Goal: Task Accomplishment & Management: Manage account settings

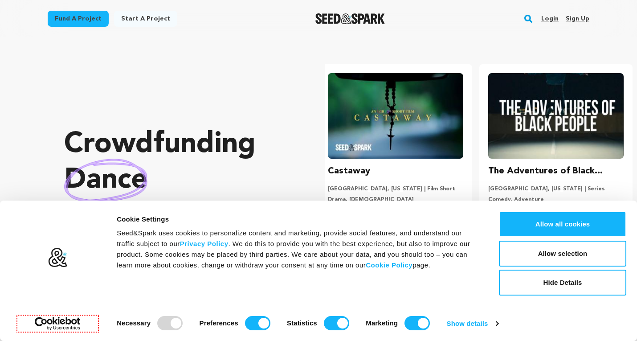
scroll to position [0, 167]
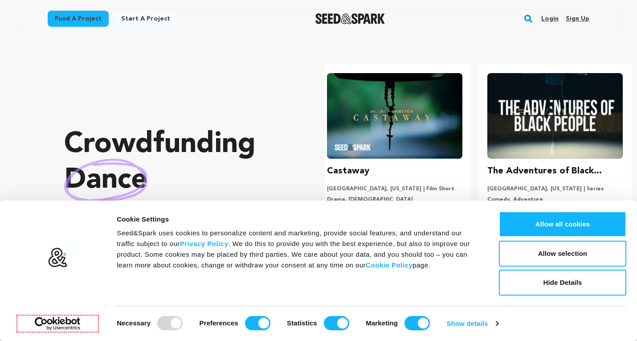
click at [571, 16] on link "Sign up" at bounding box center [578, 19] width 24 height 14
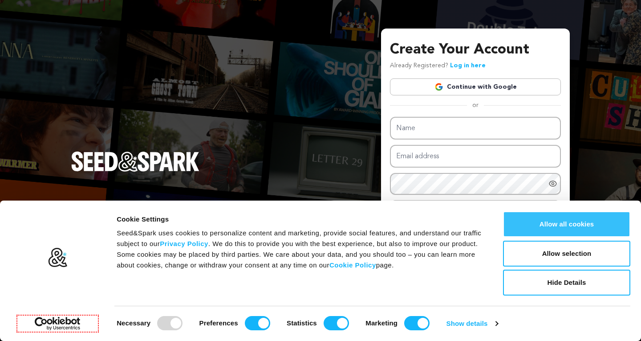
click at [531, 222] on button "Allow all cookies" at bounding box center [566, 224] width 127 height 26
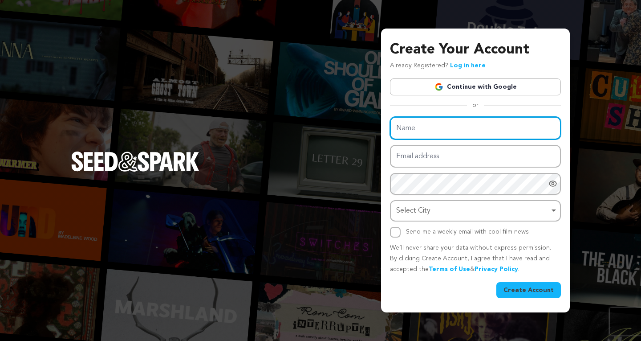
click at [409, 129] on input "Name" at bounding box center [475, 128] width 171 height 23
type input "Kashmir Holiday Package"
drag, startPoint x: 449, startPoint y: 129, endPoint x: 453, endPoint y: 167, distance: 38.0
click at [451, 129] on input "Kashmir Holiday Package" at bounding box center [475, 128] width 171 height 23
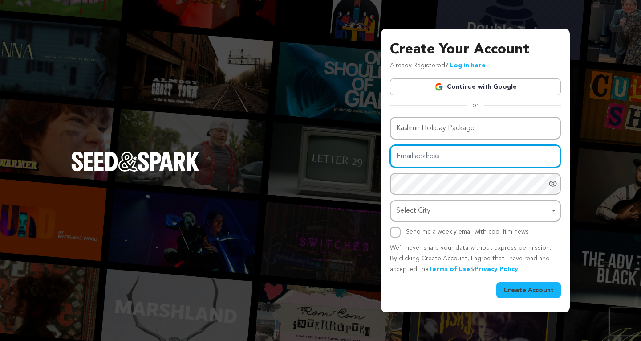
click at [424, 150] on input "Email address" at bounding box center [475, 156] width 171 height 23
type input "[EMAIL_ADDRESS][DOMAIN_NAME]"
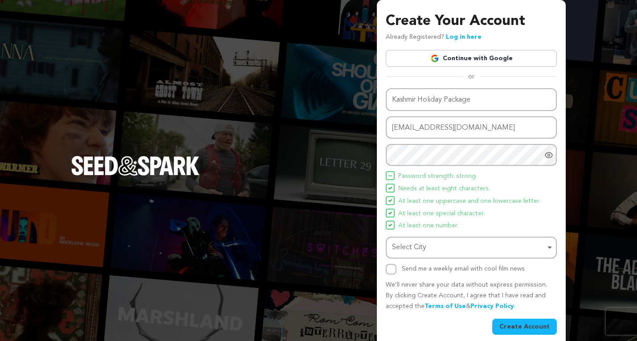
click at [547, 157] on icon "Show password as plain text. Warning: this will display your password on the sc…" at bounding box center [548, 154] width 7 height 5
click at [470, 245] on div "Select City Remove item" at bounding box center [468, 247] width 153 height 13
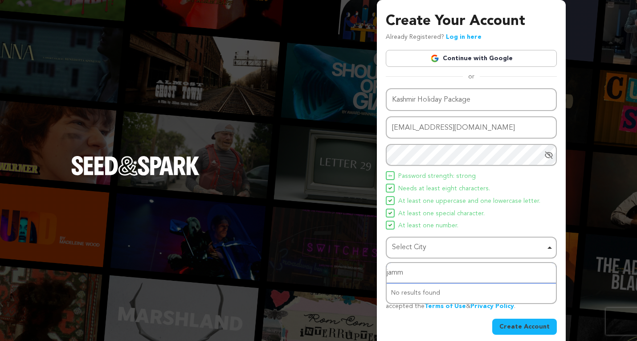
type input "jammu"
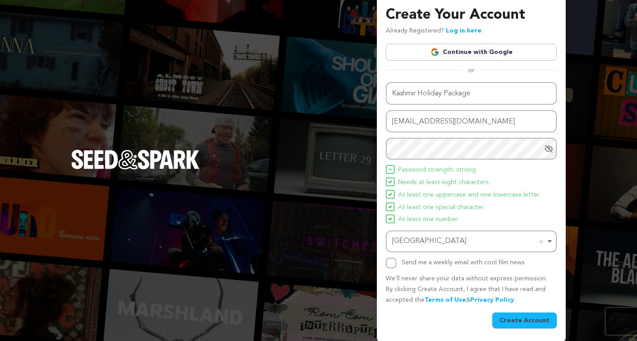
scroll to position [8, 0]
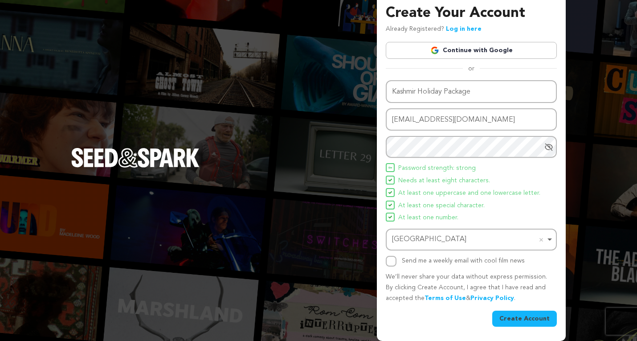
click at [435, 240] on div "Jammu Remove item" at bounding box center [468, 239] width 153 height 13
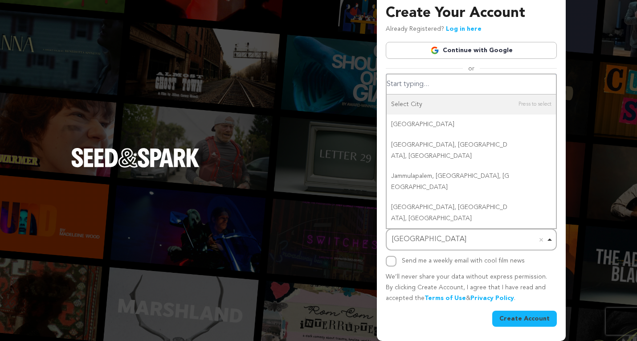
click at [416, 83] on input "Select City" at bounding box center [471, 84] width 169 height 20
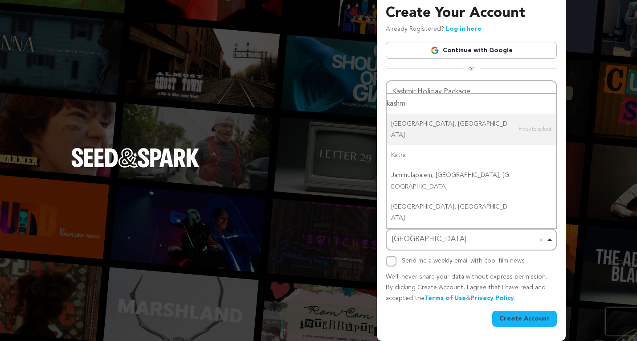
type input "kashmi"
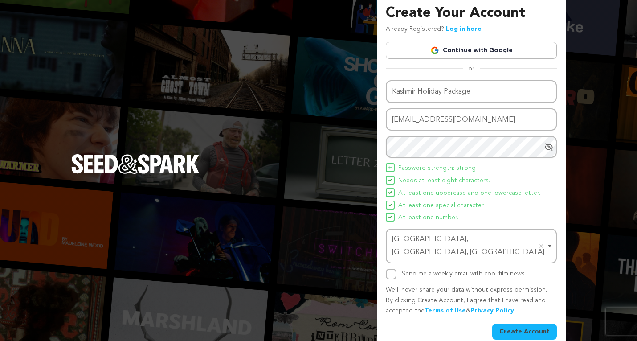
click at [520, 323] on button "Create Account" at bounding box center [524, 331] width 65 height 16
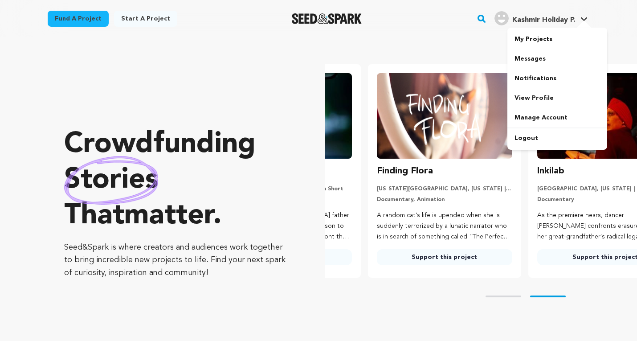
scroll to position [0, 167]
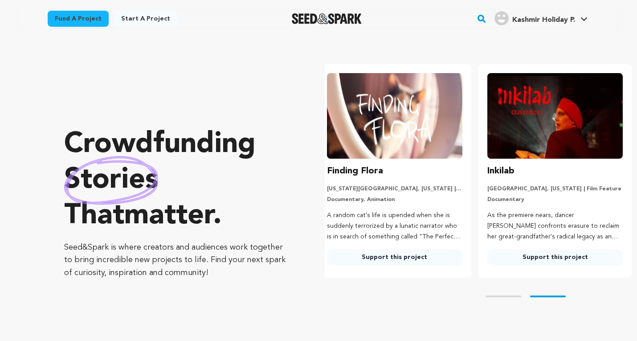
click at [546, 22] on span "Kashmir Holiday P." at bounding box center [543, 19] width 63 height 7
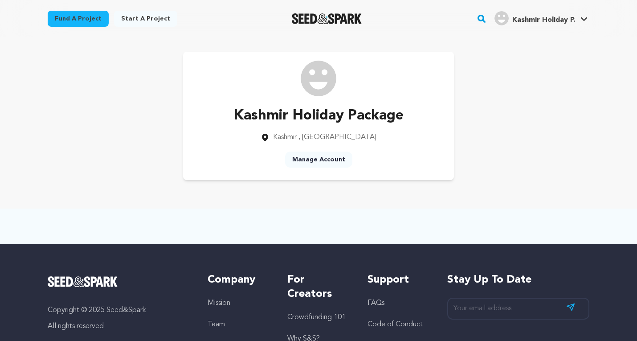
click at [320, 160] on link "Manage Account" at bounding box center [318, 159] width 67 height 16
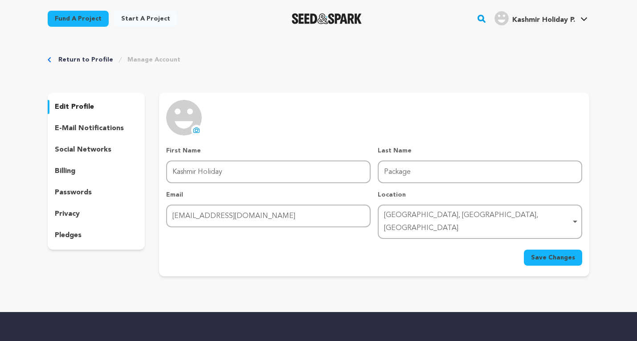
click at [187, 125] on img at bounding box center [184, 118] width 36 height 36
click at [184, 125] on img at bounding box center [184, 118] width 36 height 36
click at [192, 129] on button "uploading spinner upload profile image" at bounding box center [196, 130] width 11 height 11
click at [194, 131] on icon at bounding box center [196, 129] width 7 height 7
click at [190, 132] on img at bounding box center [184, 118] width 36 height 36
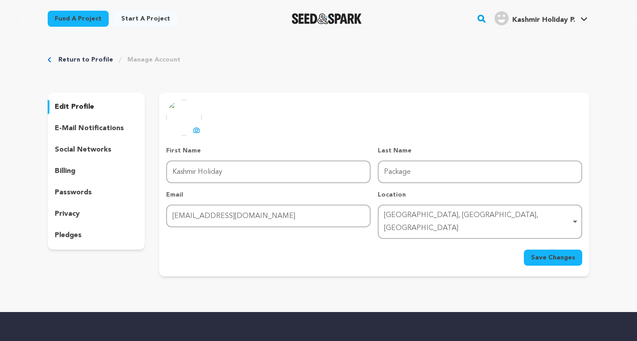
click at [197, 131] on icon at bounding box center [197, 130] width 4 height 3
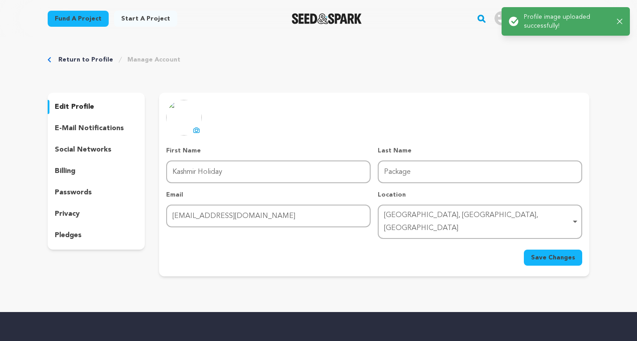
click at [254, 141] on div "uploading spinner upload profile image First Name First Name Kashmir Holiday La…" at bounding box center [374, 183] width 416 height 166
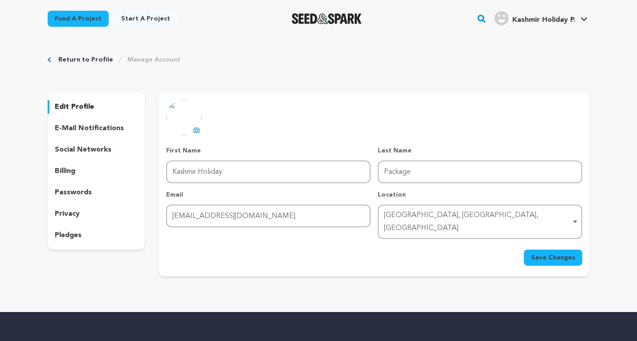
click at [530, 249] on button "Save Changes" at bounding box center [553, 257] width 58 height 16
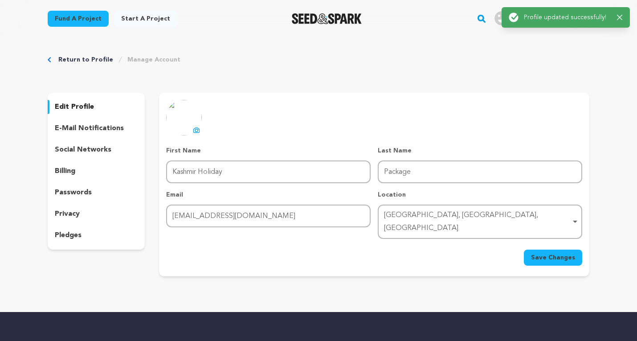
click at [82, 153] on p "social networks" at bounding box center [83, 149] width 57 height 11
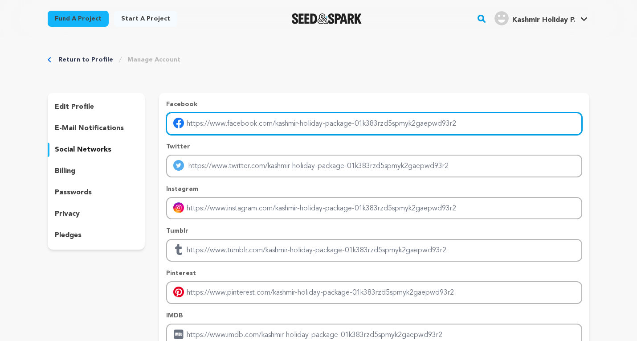
click at [224, 125] on input "Enter facebook profile link" at bounding box center [374, 123] width 416 height 23
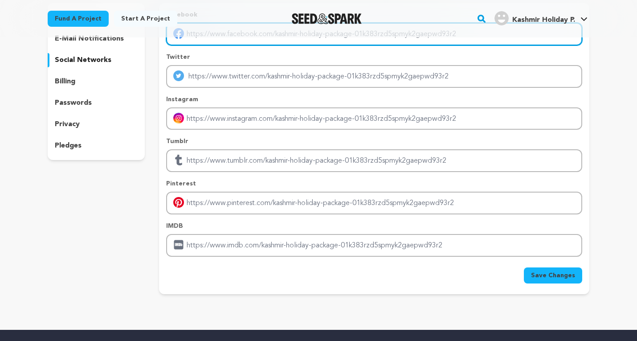
scroll to position [45, 0]
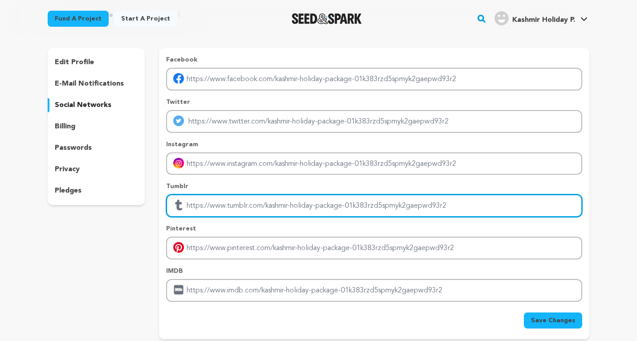
drag, startPoint x: 474, startPoint y: 205, endPoint x: 232, endPoint y: 204, distance: 242.3
click at [240, 203] on input "Enter tubmlr profile link" at bounding box center [374, 205] width 416 height 23
click at [229, 204] on input "Enter tubmlr profile link" at bounding box center [374, 205] width 416 height 23
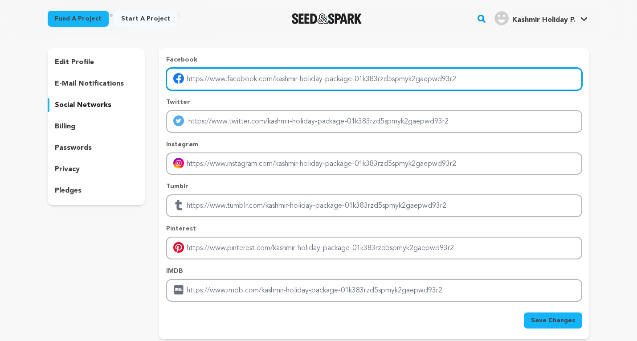
click at [225, 80] on input "Enter facebook profile link" at bounding box center [374, 79] width 416 height 23
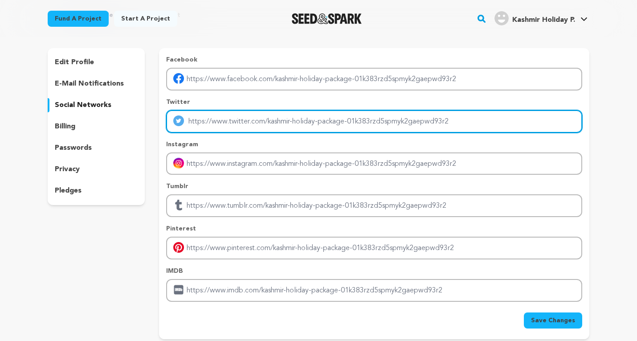
click at [221, 122] on input "Enter twitter profile link" at bounding box center [374, 121] width 416 height 23
paste input "https://x.com/kashmirholidayy"
type input "https://x.com/kashmirholidayy"
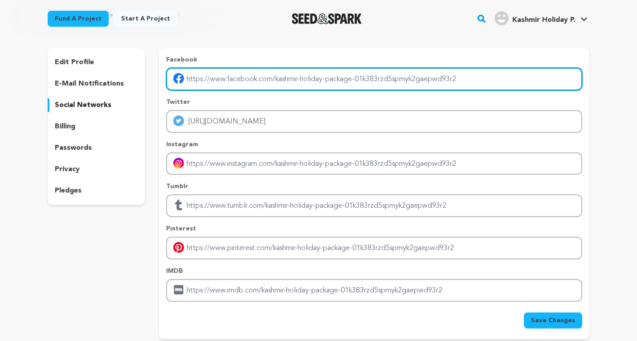
click at [253, 85] on input "Enter facebook profile link" at bounding box center [374, 79] width 416 height 23
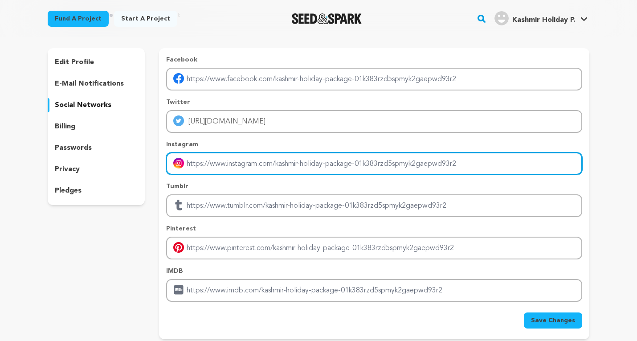
click at [245, 171] on input "Enter instagram handle link" at bounding box center [374, 163] width 416 height 23
type input "https://www.instagram.com/kashmirholidaypackage/"
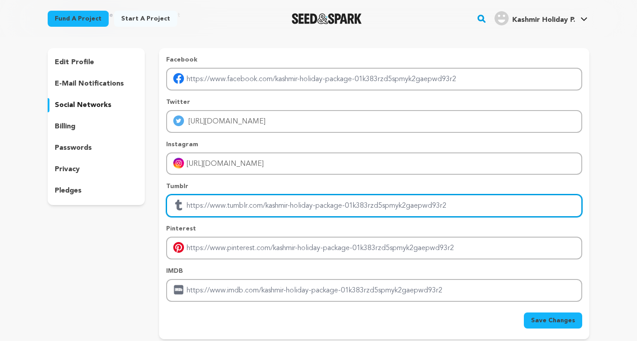
click at [225, 212] on input "Enter tubmlr profile link" at bounding box center [374, 205] width 416 height 23
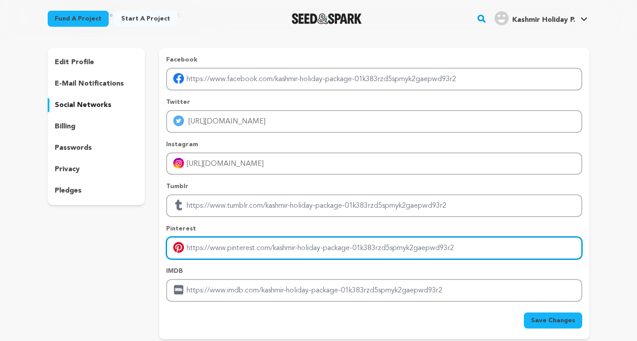
click at [227, 254] on input "Enter pinterest profile link" at bounding box center [374, 248] width 416 height 23
type input "https://in.pinterest.com/kashmirholidaypackage/"
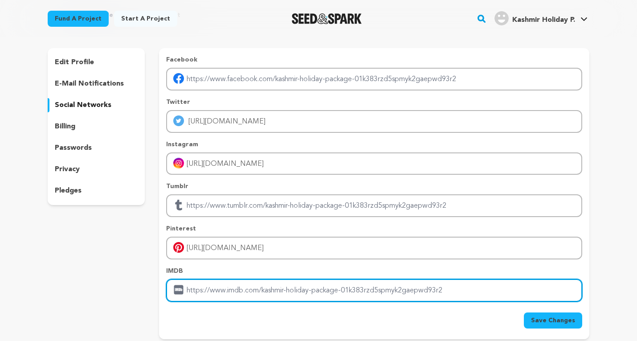
click at [234, 299] on input "Enter IMDB profile link" at bounding box center [374, 290] width 416 height 23
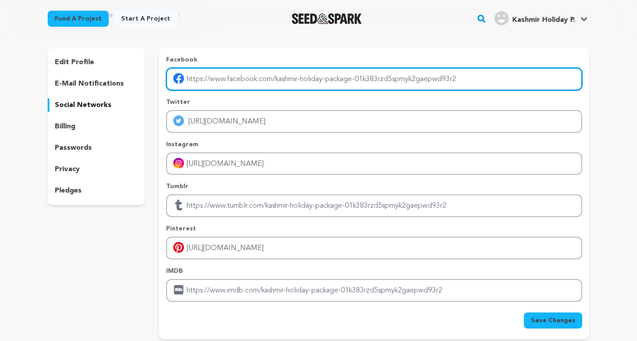
click at [231, 75] on input "Enter facebook profile link" at bounding box center [374, 79] width 416 height 23
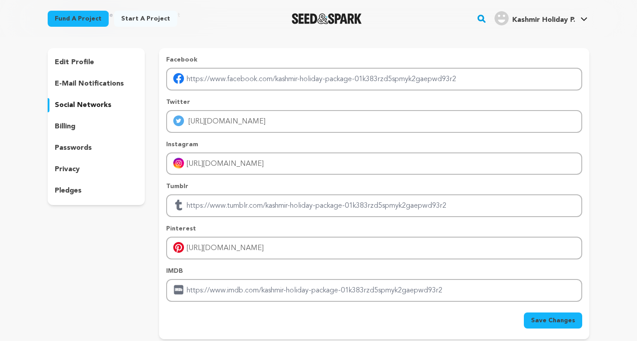
click at [558, 318] on span "Save Changes" at bounding box center [553, 320] width 44 height 9
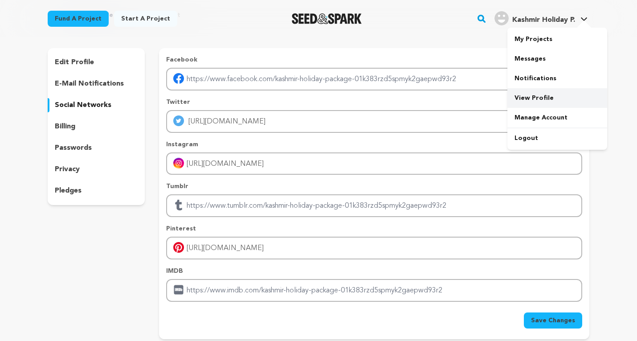
click at [536, 96] on link "View Profile" at bounding box center [557, 98] width 100 height 20
